Goal: Information Seeking & Learning: Learn about a topic

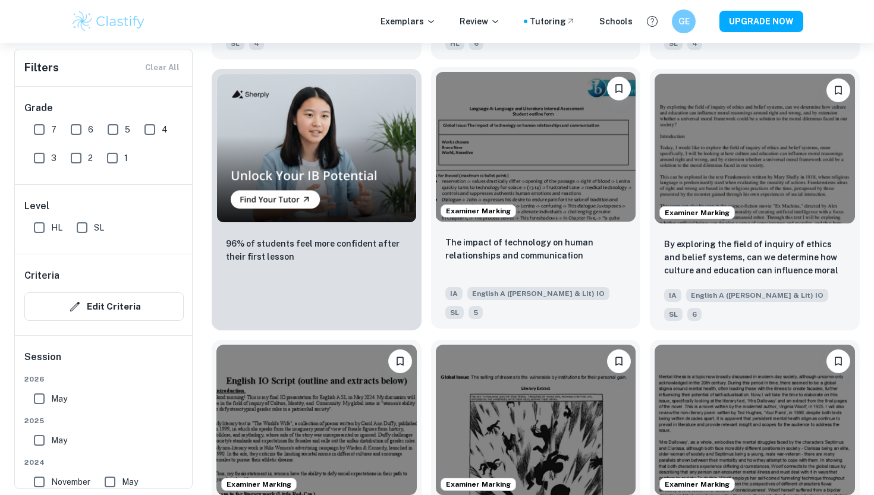
scroll to position [893, 0]
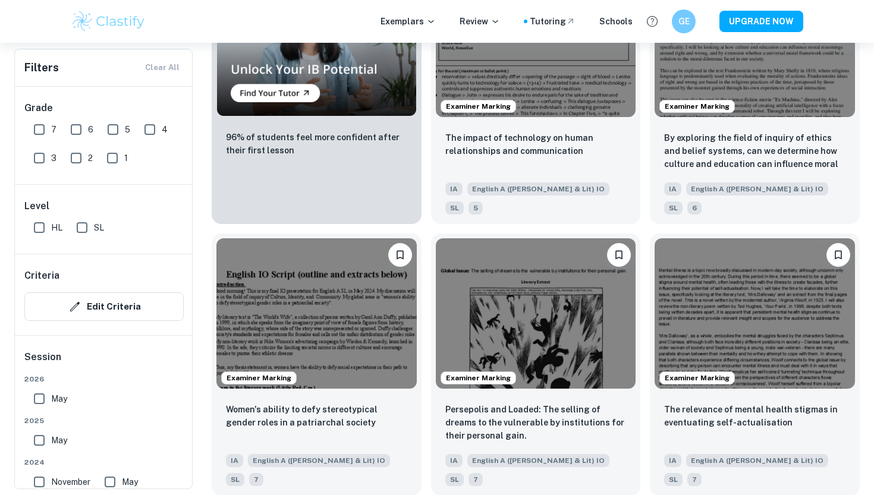
click at [42, 136] on input "7" at bounding box center [39, 130] width 24 height 24
checkbox input "true"
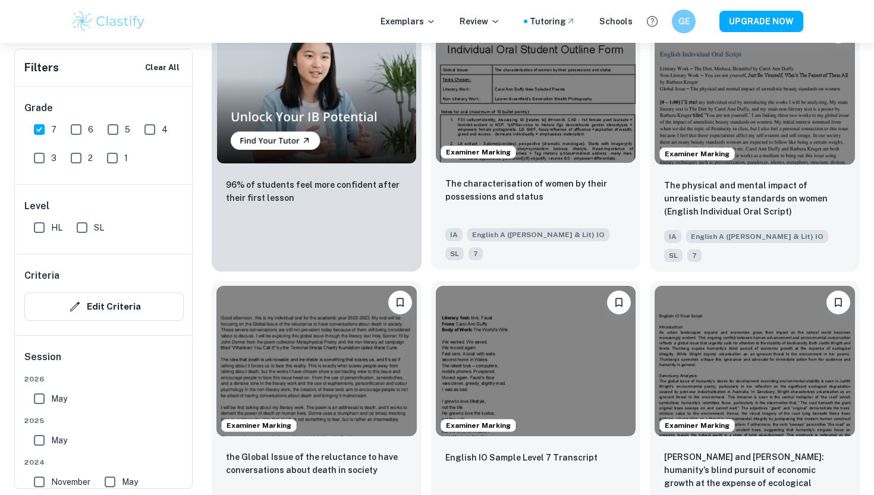
scroll to position [873, 0]
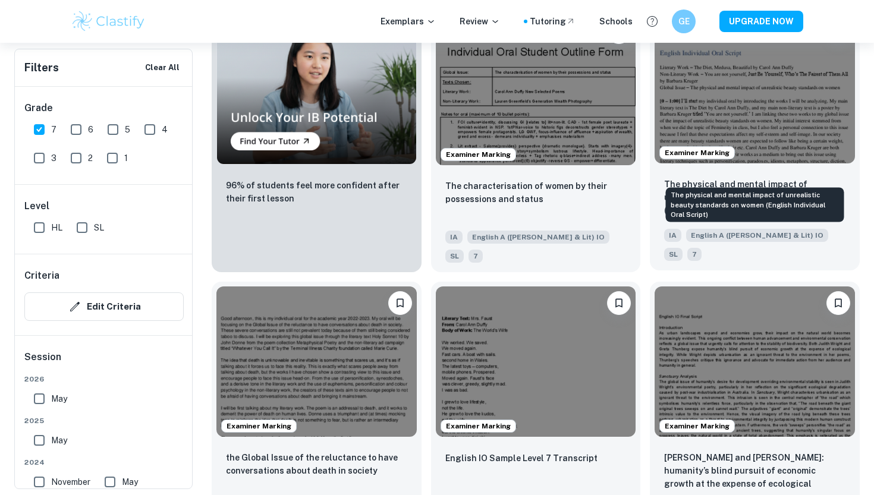
click at [687, 178] on p "The physical and mental impact of unrealistic beauty standards on women (Englis…" at bounding box center [754, 197] width 181 height 39
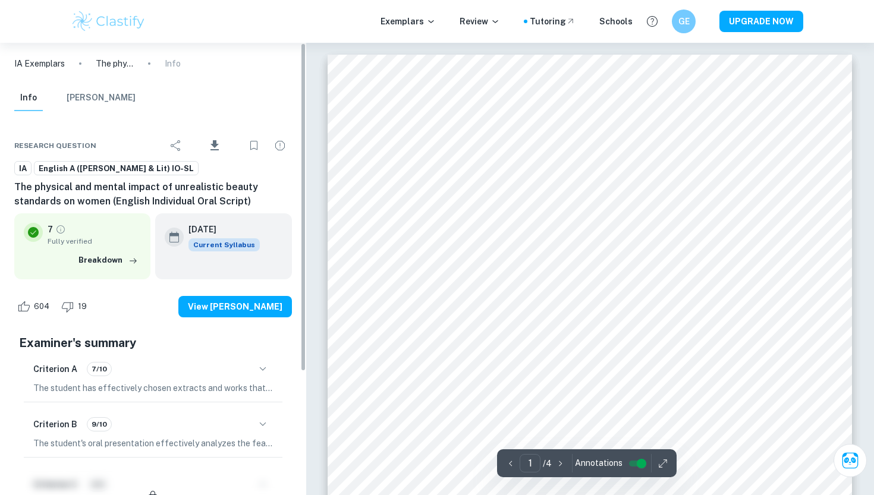
click at [249, 372] on div "Criterion A 7/10" at bounding box center [153, 369] width 240 height 20
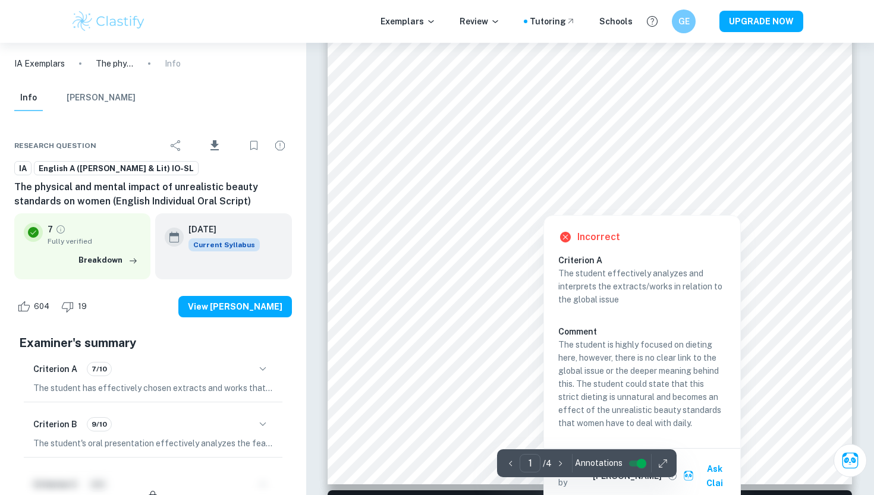
scroll to position [328, 0]
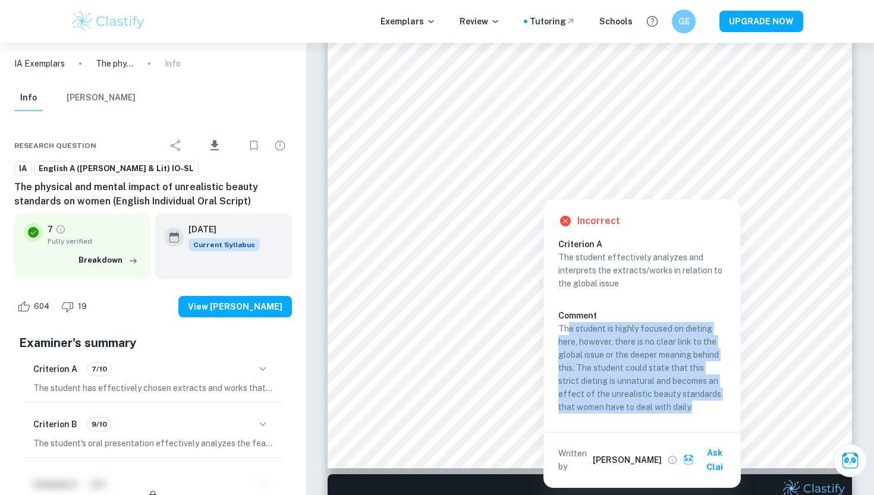
drag, startPoint x: 568, startPoint y: 326, endPoint x: 684, endPoint y: 407, distance: 141.2
click at [684, 407] on p "The student is highly focused on dieting here, however, there is no clear link …" at bounding box center [642, 368] width 168 height 92
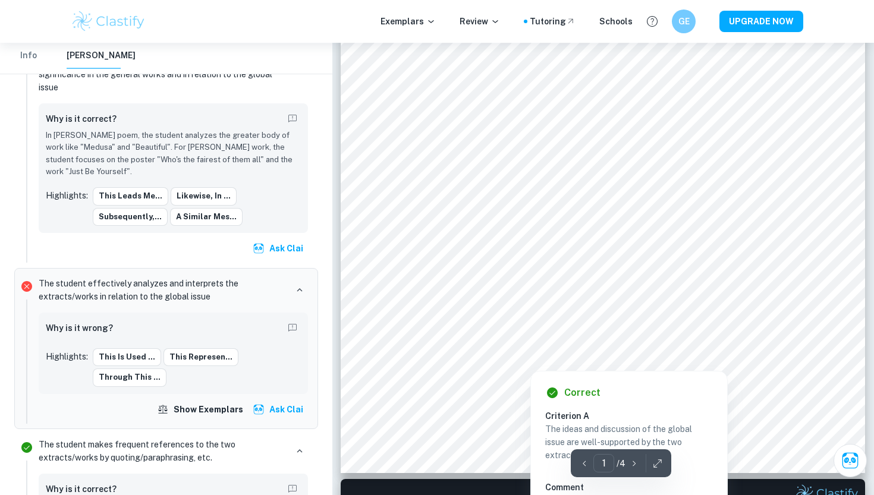
scroll to position [323, 0]
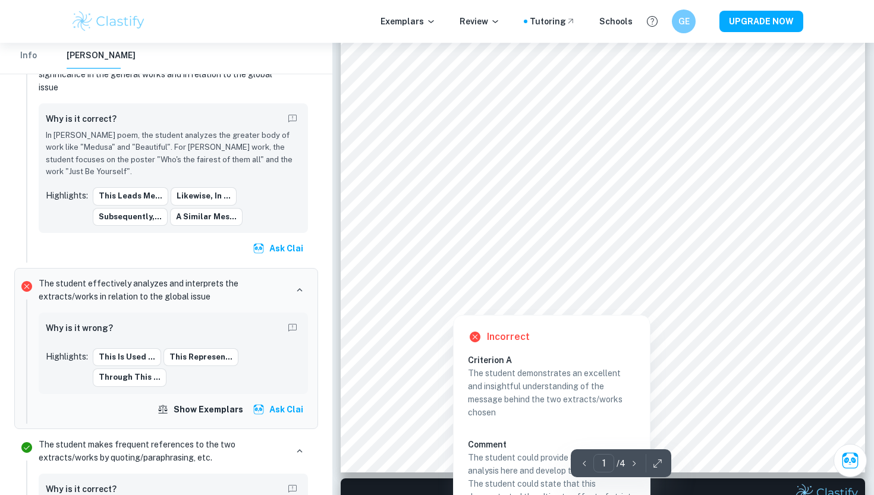
click at [542, 290] on div at bounding box center [600, 292] width 393 height 16
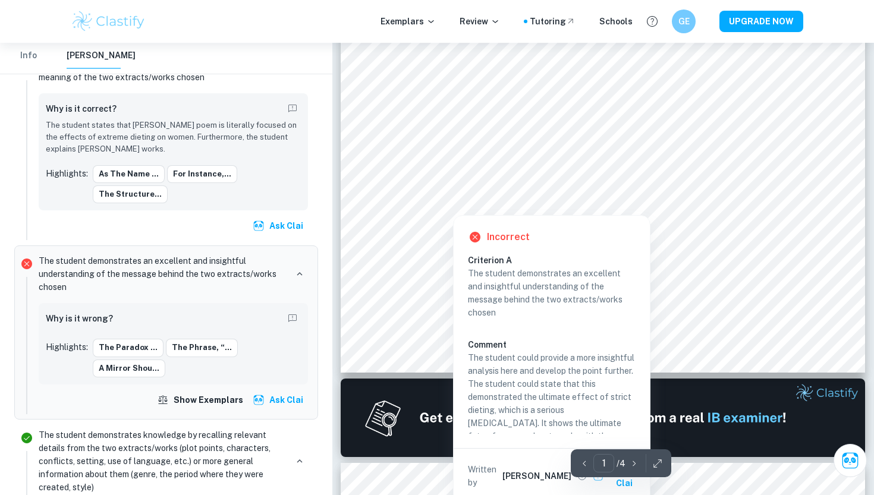
scroll to position [426, 0]
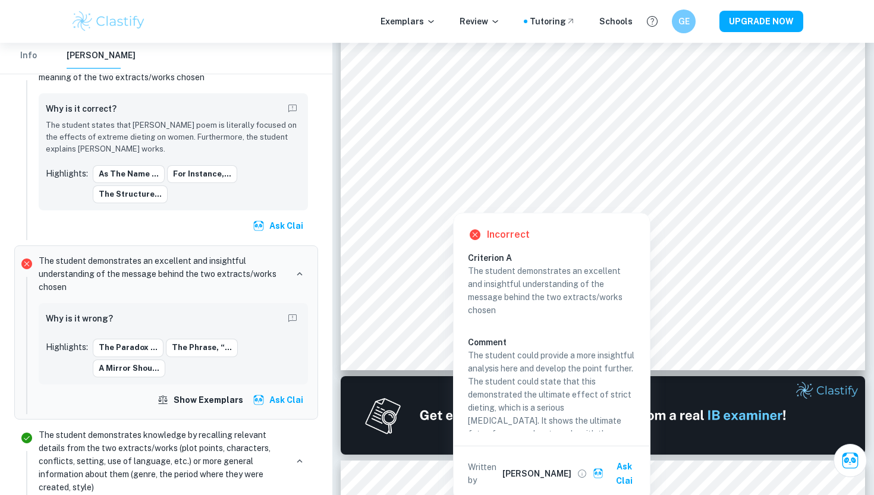
drag, startPoint x: 483, startPoint y: 351, endPoint x: 634, endPoint y: 426, distance: 168.9
click at [634, 426] on p "The student could provide a more insightful analysis here and develop the point…" at bounding box center [552, 401] width 168 height 105
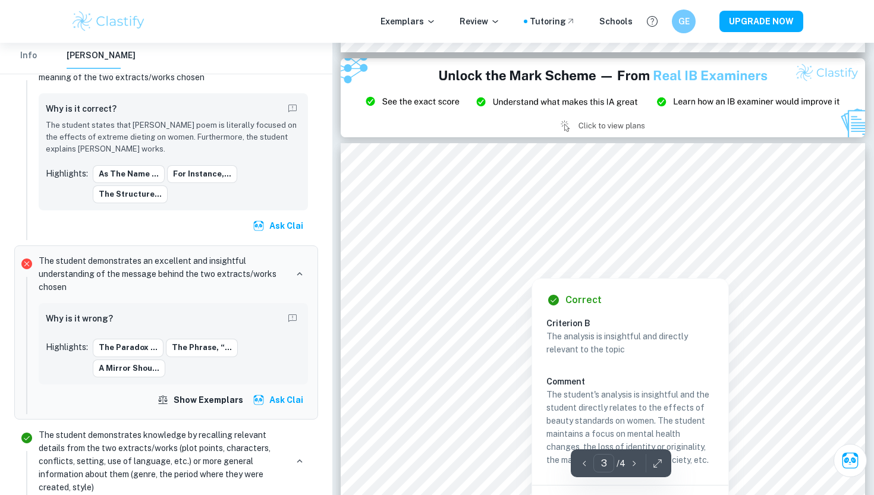
scroll to position [1582, 0]
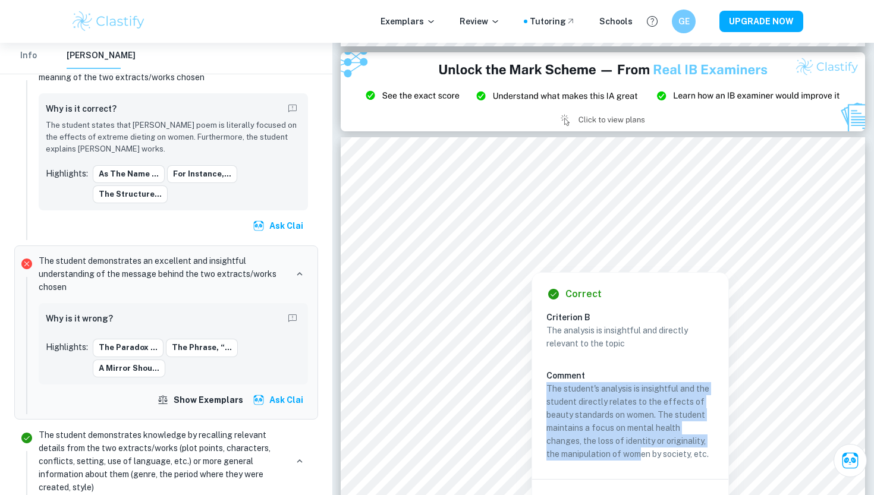
drag, startPoint x: 604, startPoint y: 369, endPoint x: 640, endPoint y: 446, distance: 84.8
click at [640, 446] on div "The analysis is insightful and directly relevant to the topic Comment The stude…" at bounding box center [634, 392] width 177 height 137
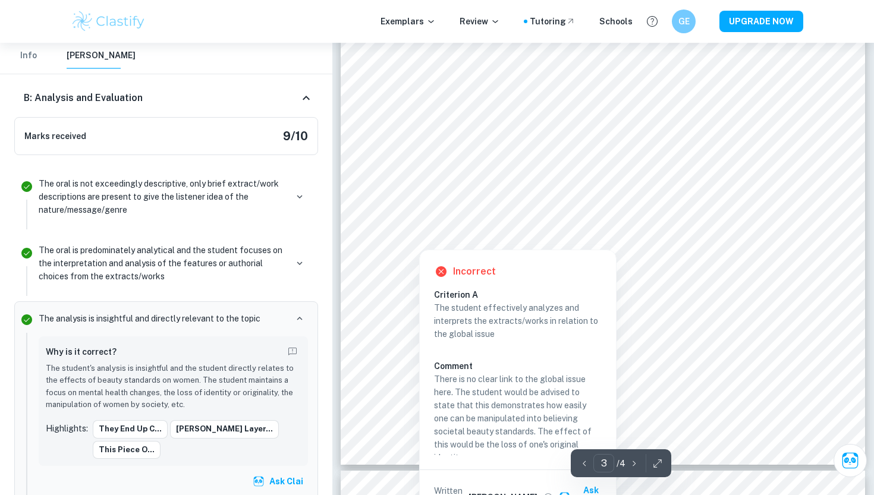
scroll to position [2000, 0]
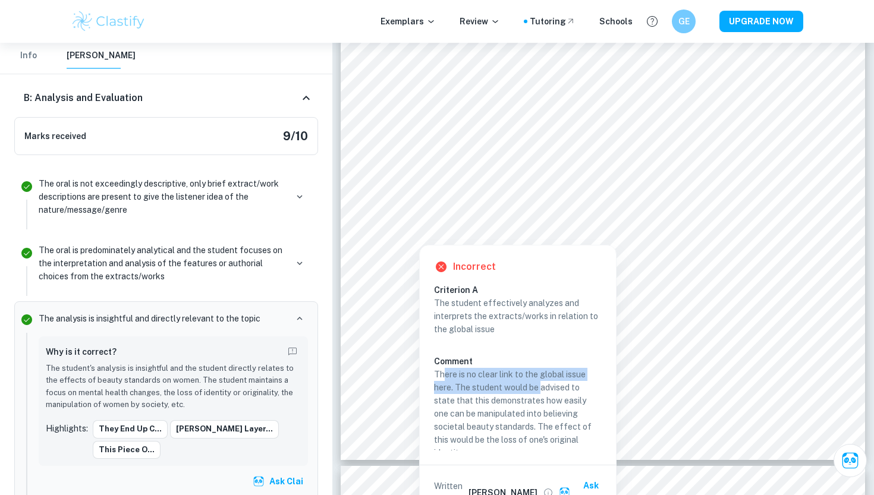
drag, startPoint x: 445, startPoint y: 375, endPoint x: 542, endPoint y: 382, distance: 97.1
click at [542, 382] on p "There is no clear link to the global issue here. The student would be advised t…" at bounding box center [518, 414] width 168 height 92
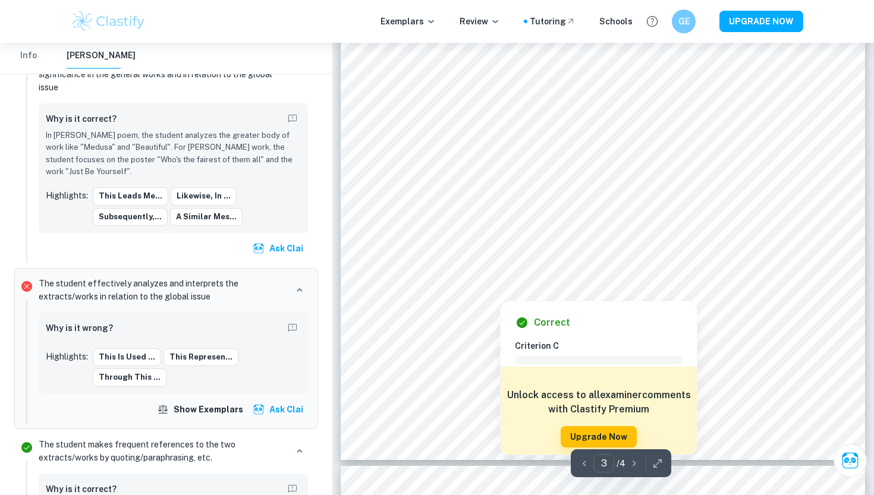
scroll to position [2276, 0]
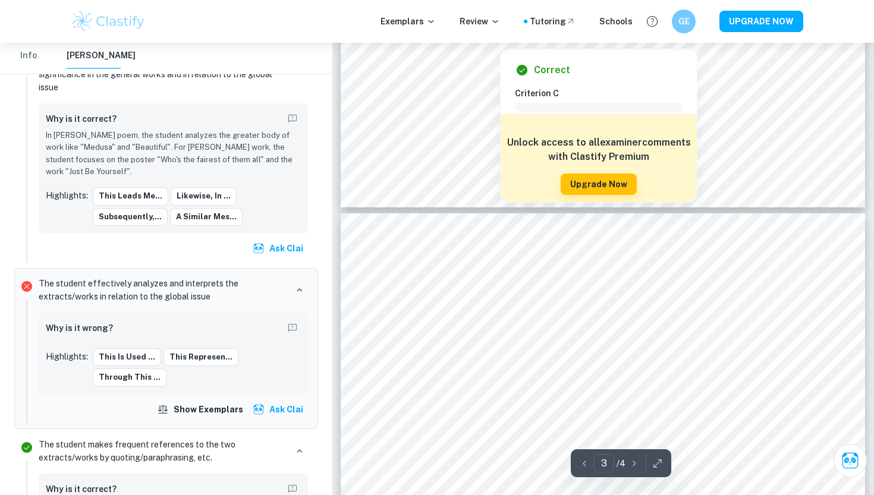
type input "4"
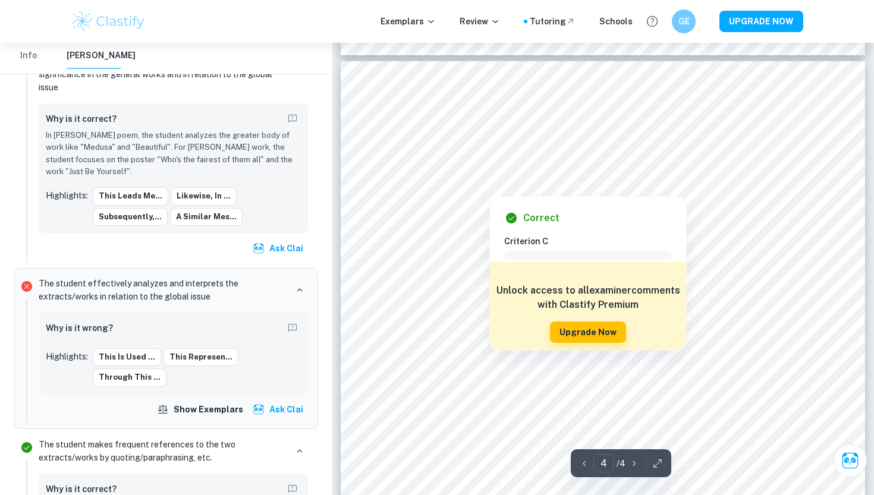
scroll to position [2494, 0]
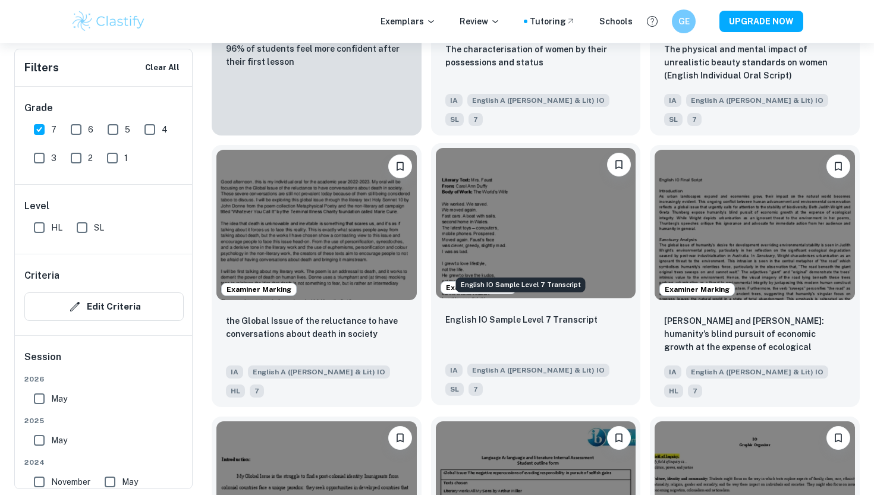
scroll to position [1127, 0]
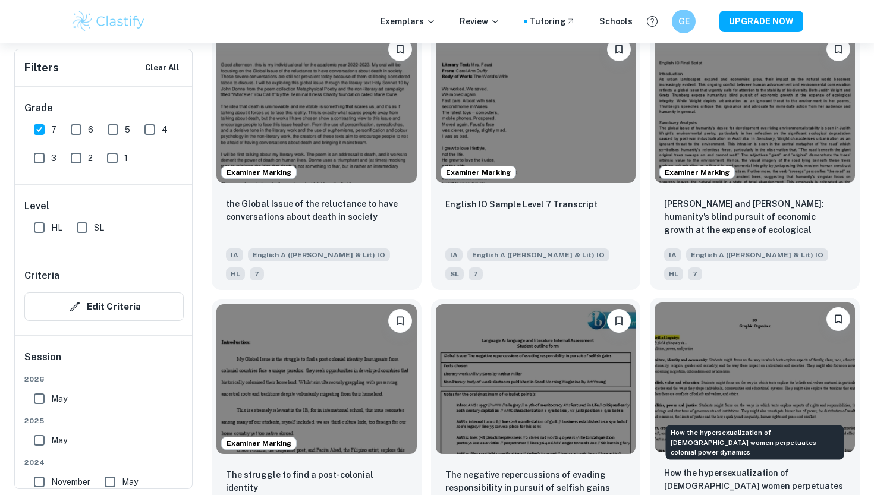
click at [680, 467] on p "How the hypersexualization of Indigenous women perpetuates colonial power dynam…" at bounding box center [754, 486] width 181 height 39
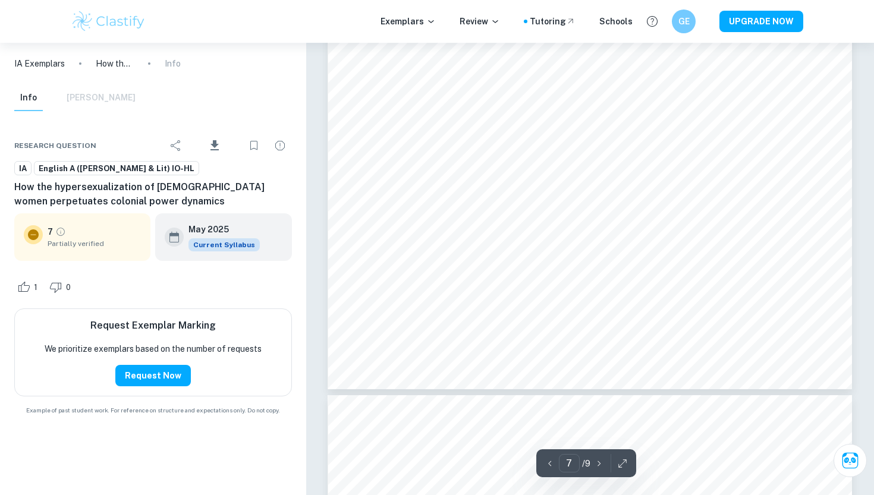
scroll to position [2704, 0]
type input "8"
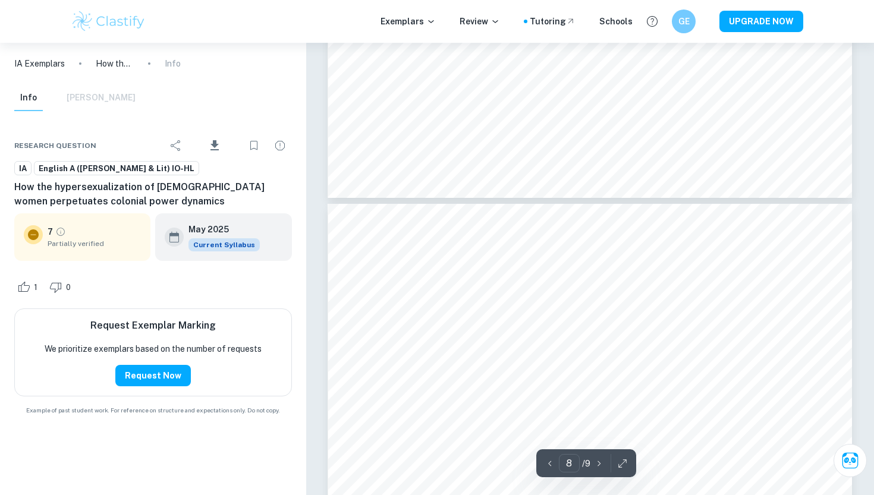
scroll to position [2986, 0]
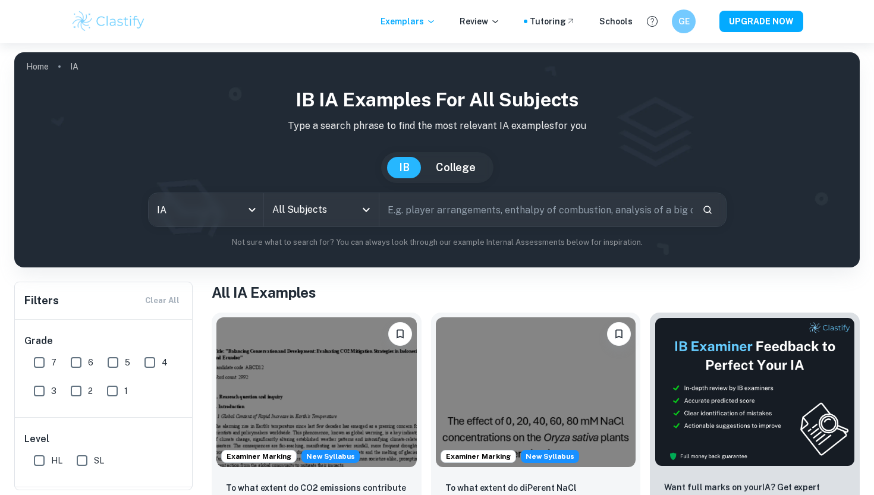
click at [332, 210] on input "All Subjects" at bounding box center [312, 210] width 86 height 23
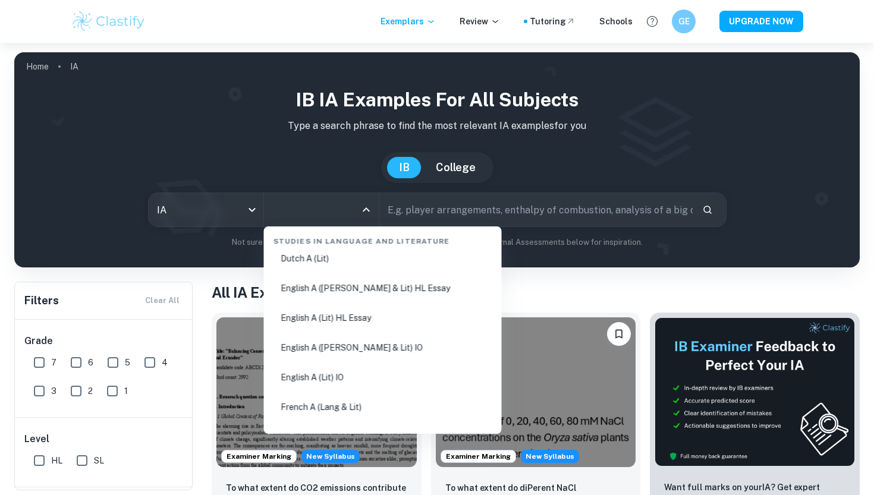
scroll to position [163, 0]
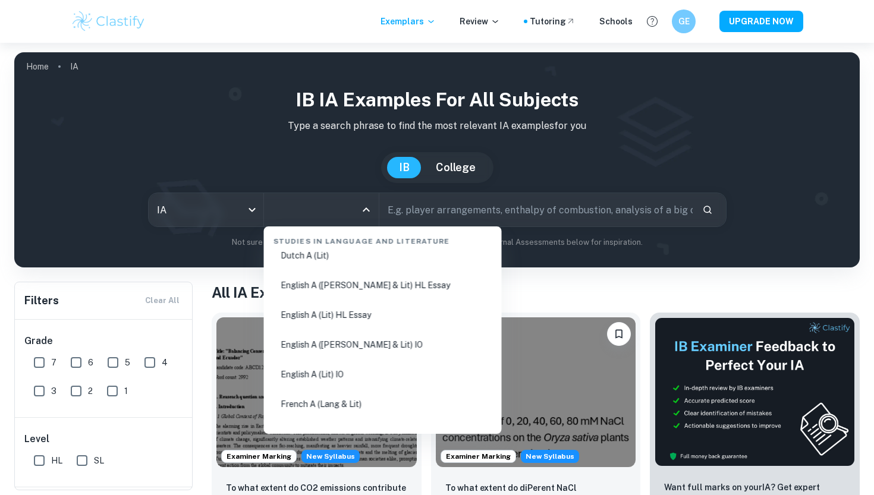
click at [317, 379] on li "English A (Lit) IO" at bounding box center [383, 374] width 228 height 27
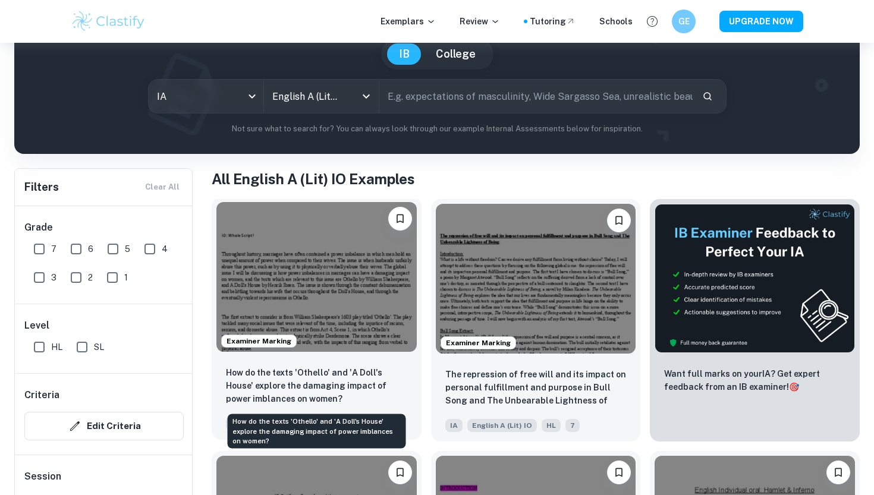
scroll to position [170, 0]
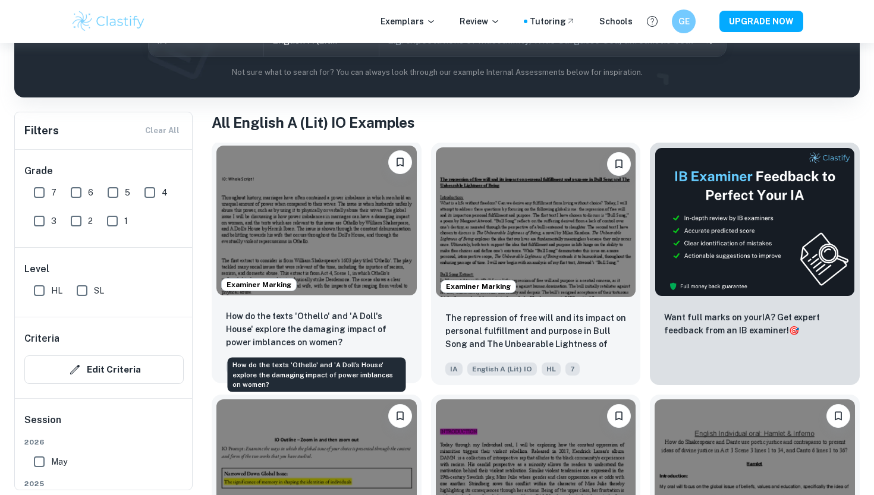
click at [317, 325] on p "How do the texts 'Othello' and 'A Doll's House' explore the damaging impact of …" at bounding box center [316, 329] width 181 height 39
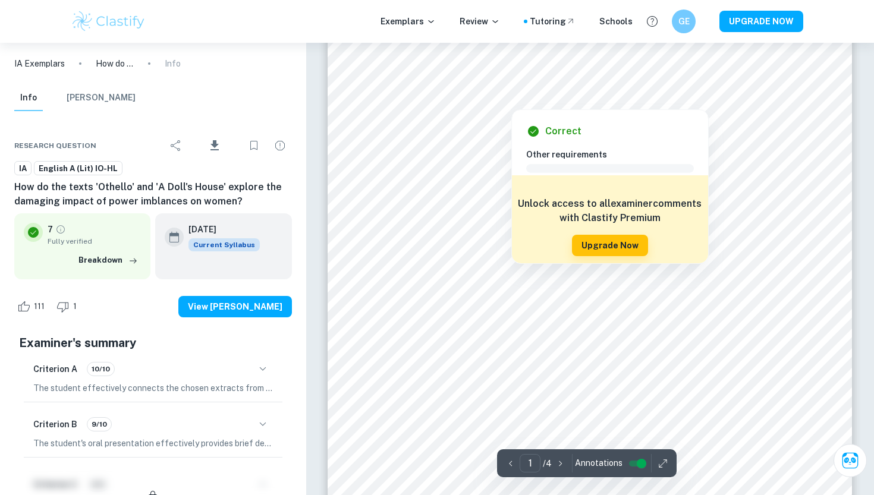
scroll to position [77, 0]
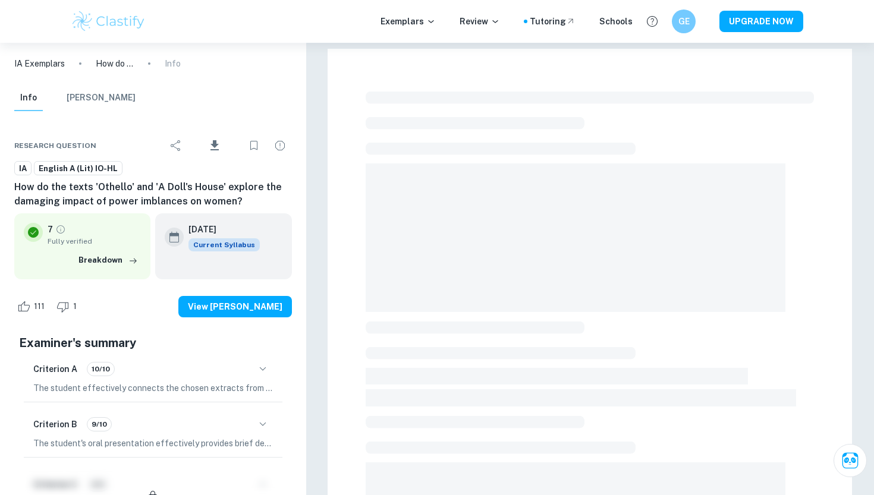
scroll to position [170, 0]
